Goal: Transaction & Acquisition: Purchase product/service

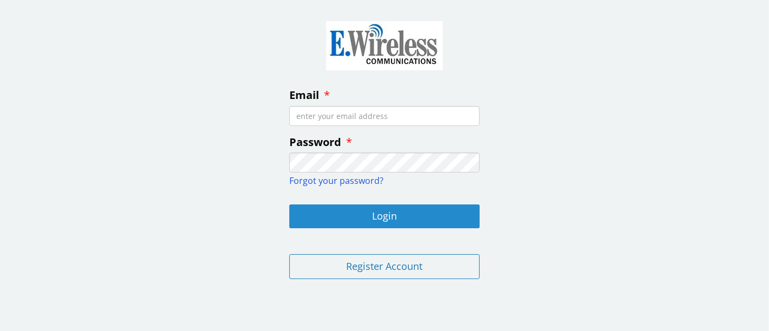
type input "[EMAIL_ADDRESS][DOMAIN_NAME]"
click at [403, 218] on button "Login" at bounding box center [384, 216] width 190 height 24
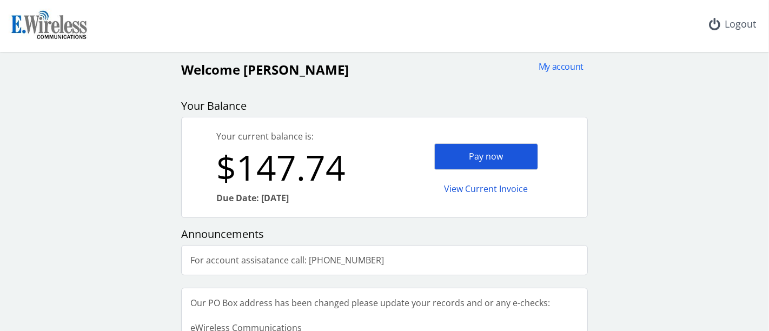
click at [459, 152] on div "Pay now" at bounding box center [486, 156] width 104 height 26
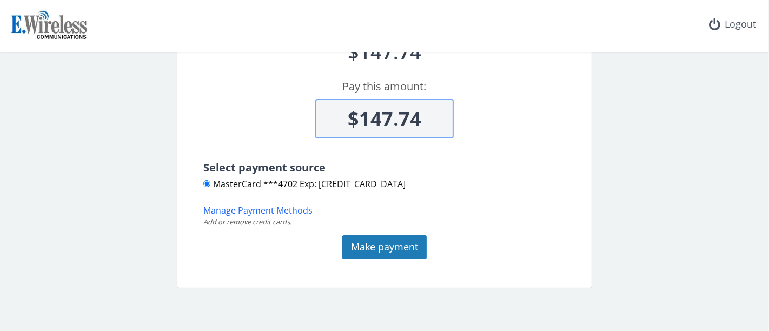
scroll to position [120, 0]
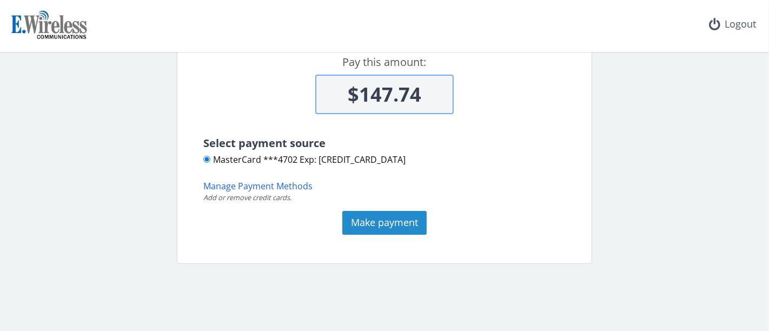
click at [366, 222] on button "Make payment" at bounding box center [384, 223] width 84 height 24
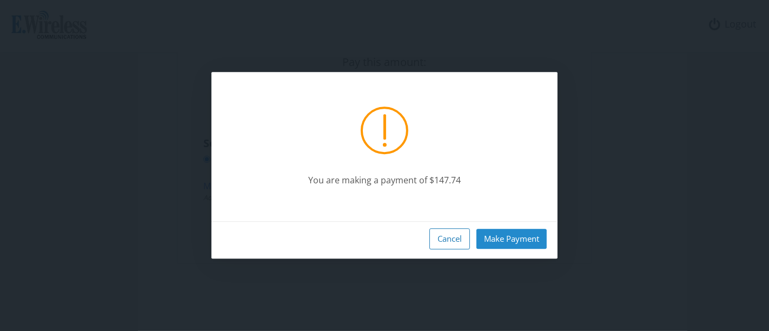
click at [505, 237] on button "Make Payment" at bounding box center [511, 239] width 70 height 20
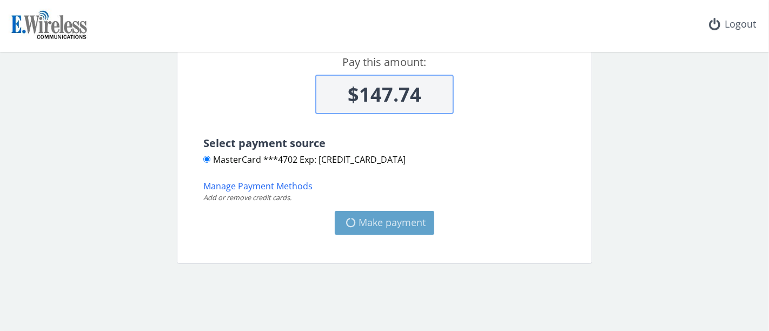
type input "$0"
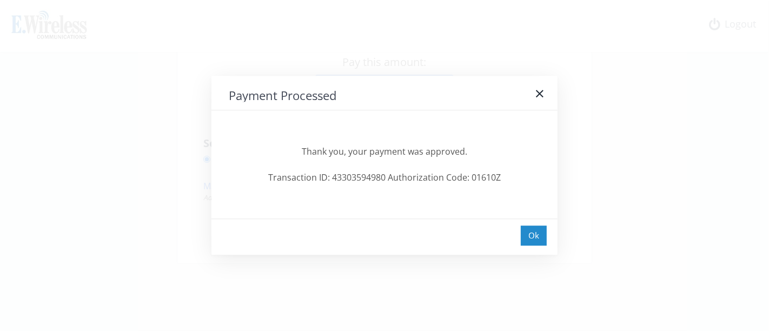
click at [533, 233] on div "Ok" at bounding box center [534, 235] width 26 height 20
